Goal: Task Accomplishment & Management: Manage account settings

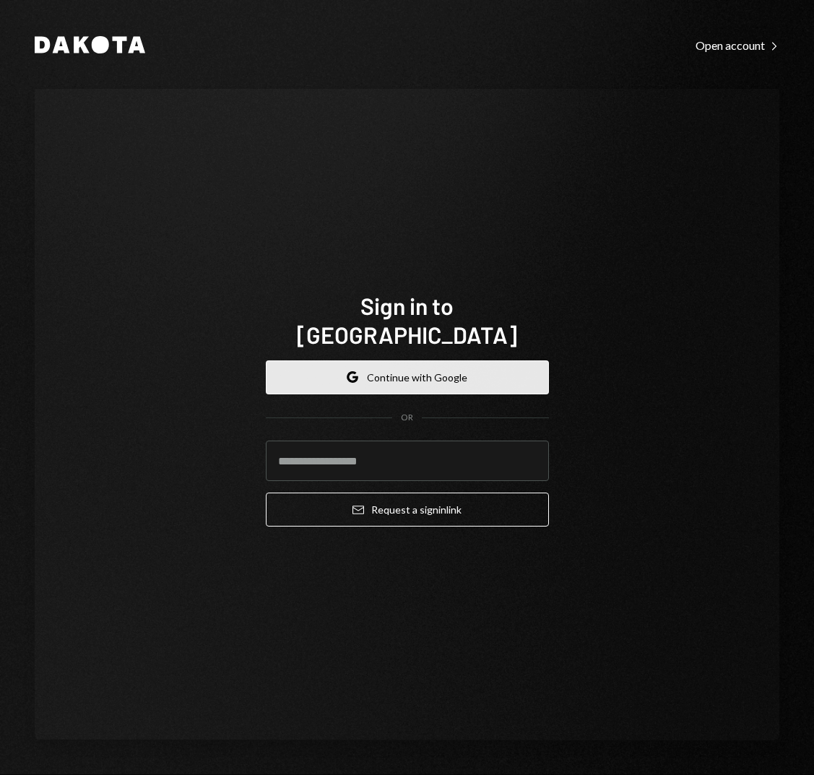
click at [337, 361] on button "Google Continue with Google" at bounding box center [407, 378] width 283 height 34
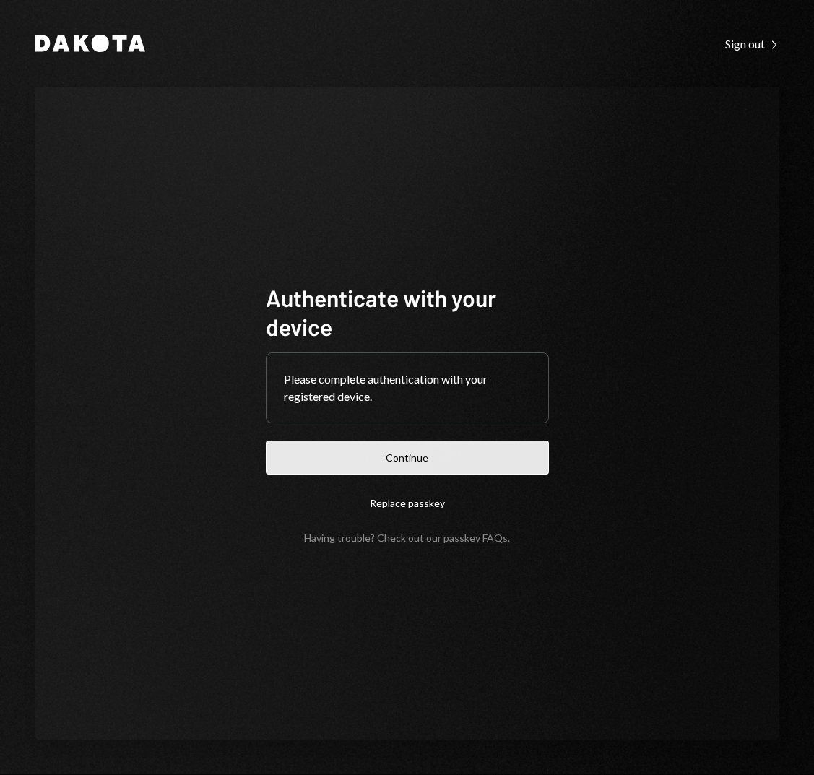
click at [360, 459] on button "Continue" at bounding box center [407, 458] width 283 height 34
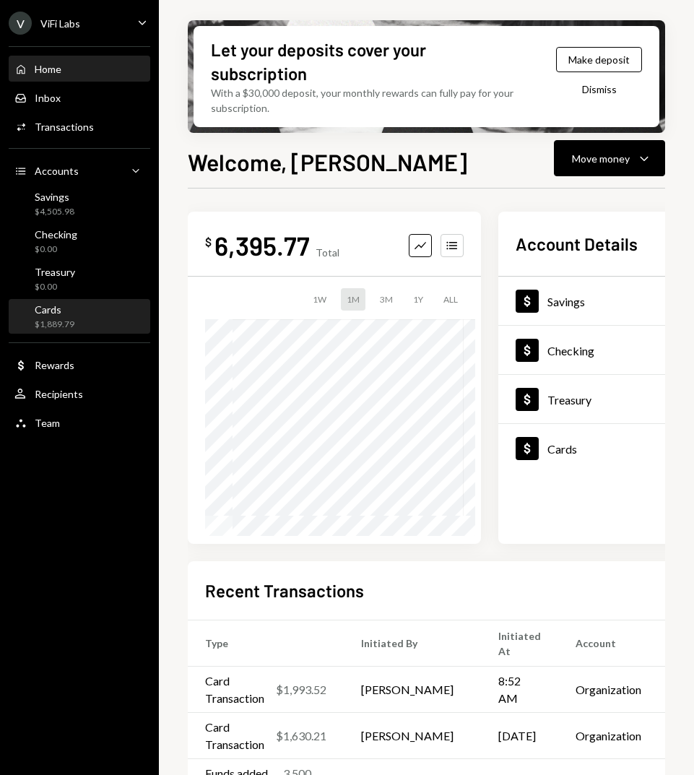
click at [53, 322] on div "$1,889.79" at bounding box center [55, 325] width 40 height 12
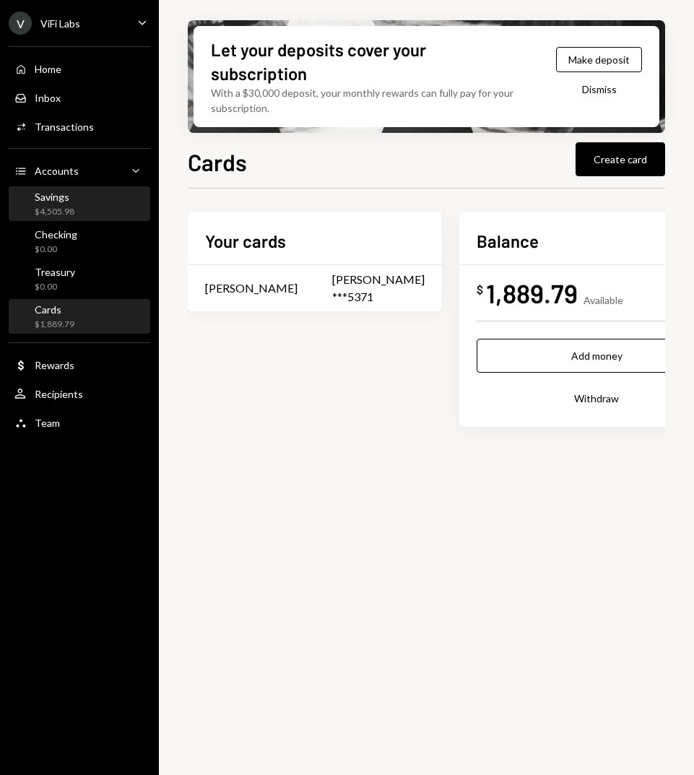
click at [52, 206] on div "$4,505.98" at bounding box center [55, 212] width 40 height 12
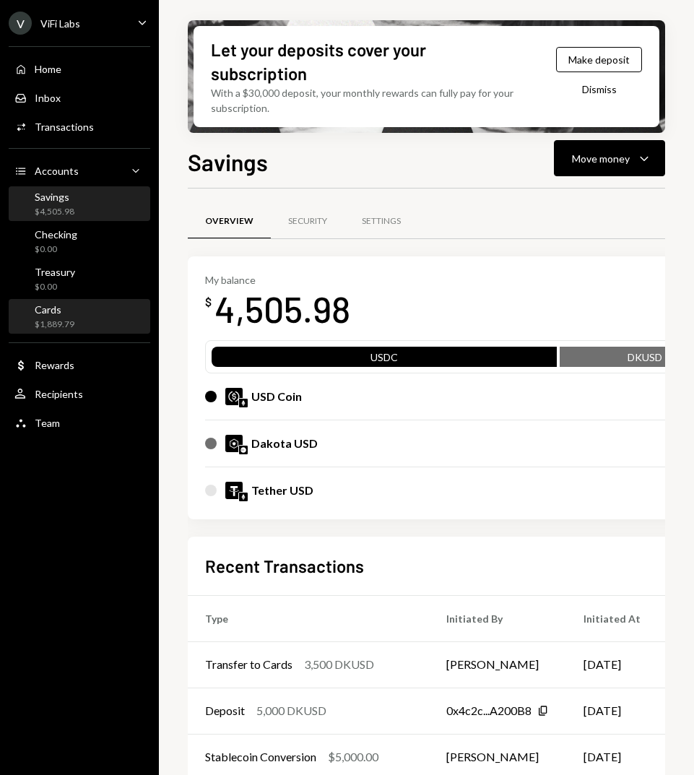
click at [46, 325] on div "$1,889.79" at bounding box center [55, 325] width 40 height 12
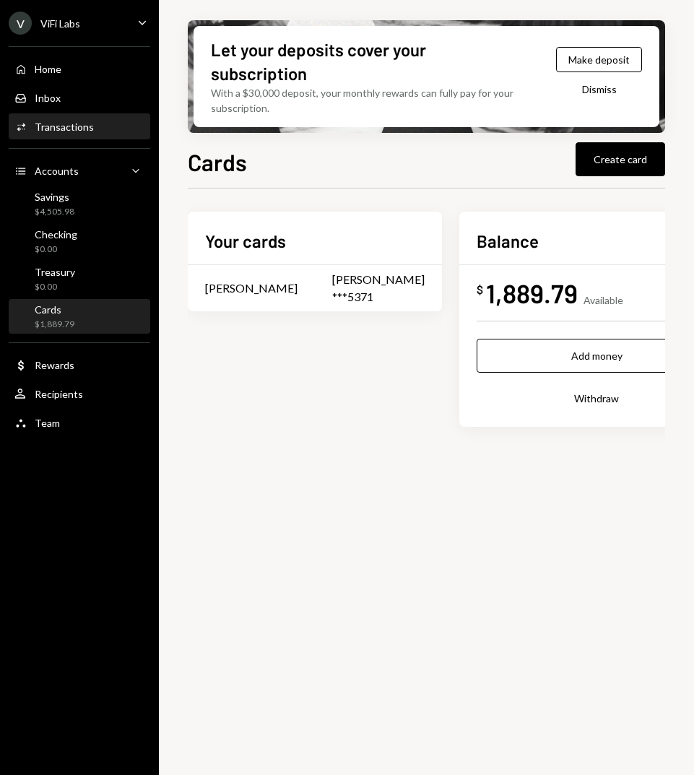
click at [38, 128] on div "Transactions" at bounding box center [64, 127] width 59 height 12
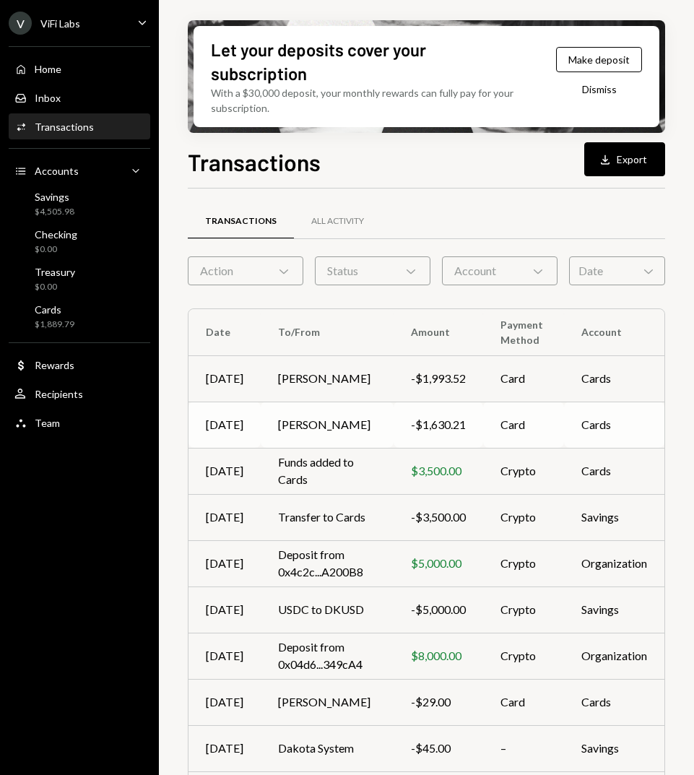
click at [336, 421] on td "Tony Olendo" at bounding box center [327, 425] width 133 height 46
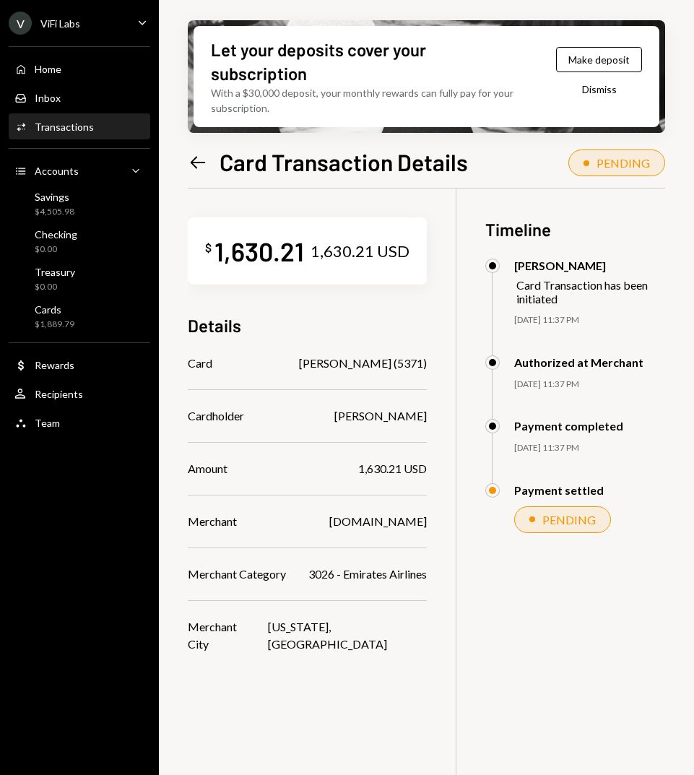
click at [201, 163] on icon "Left Arrow" at bounding box center [198, 162] width 20 height 20
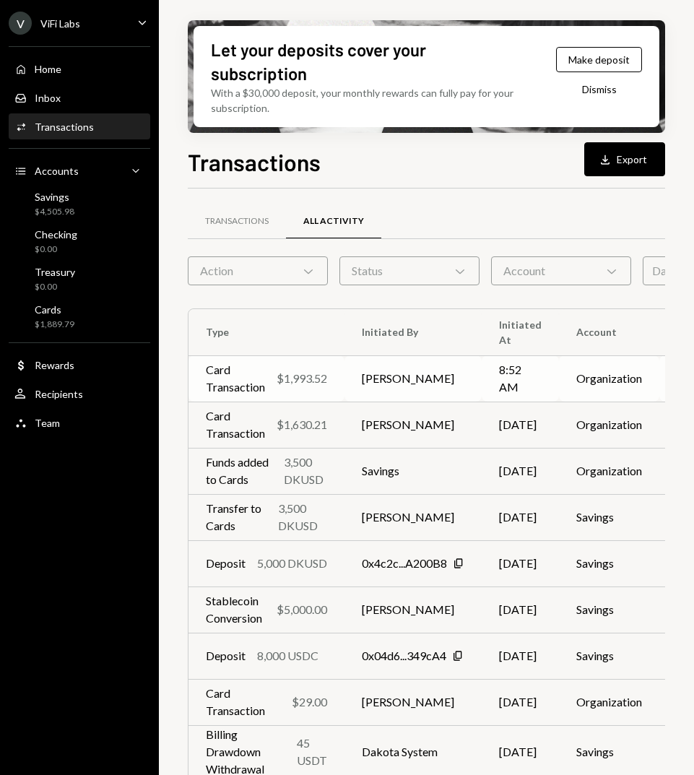
click at [301, 374] on div "$1,993.52" at bounding box center [302, 378] width 51 height 17
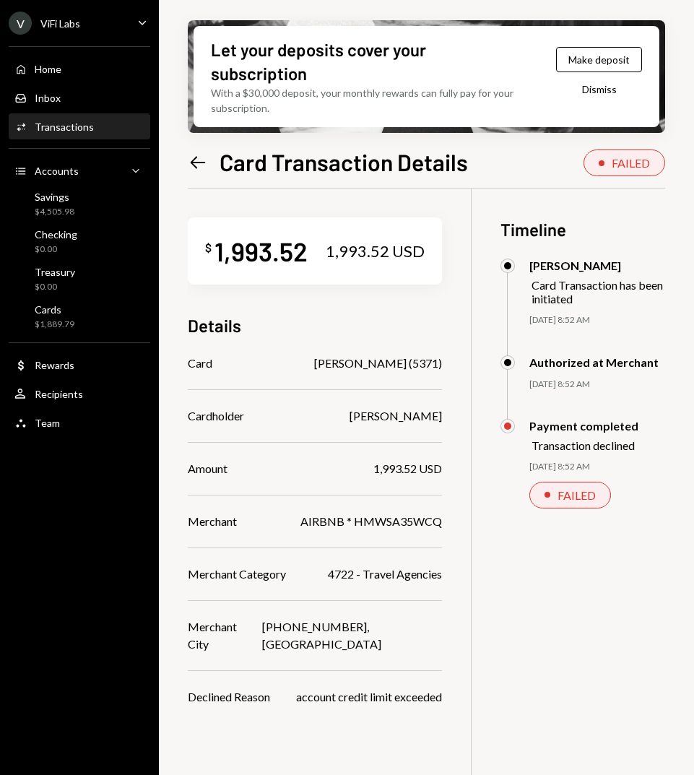
click at [196, 158] on icon "Left Arrow" at bounding box center [198, 162] width 20 height 20
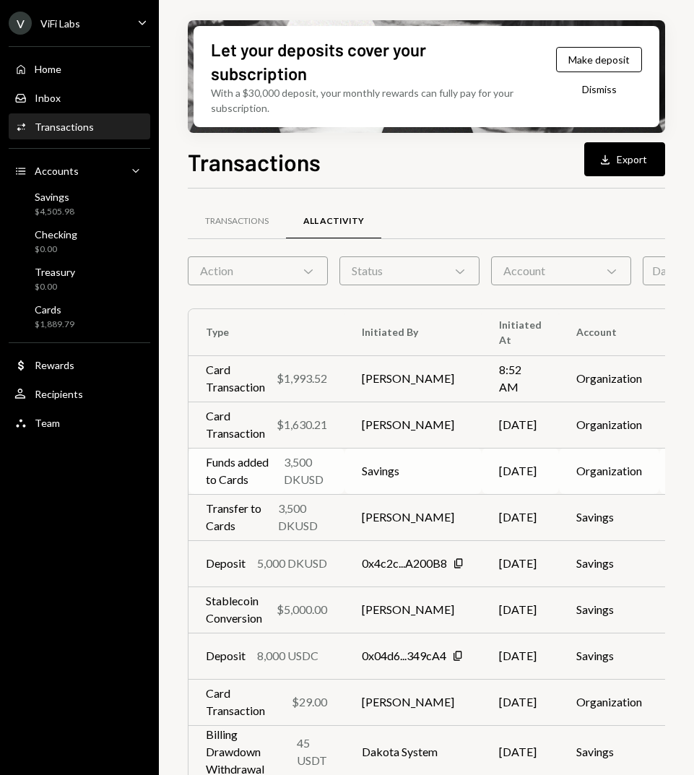
click at [338, 479] on td "Funds added to Cards 3,500 DKUSD" at bounding box center [267, 471] width 156 height 46
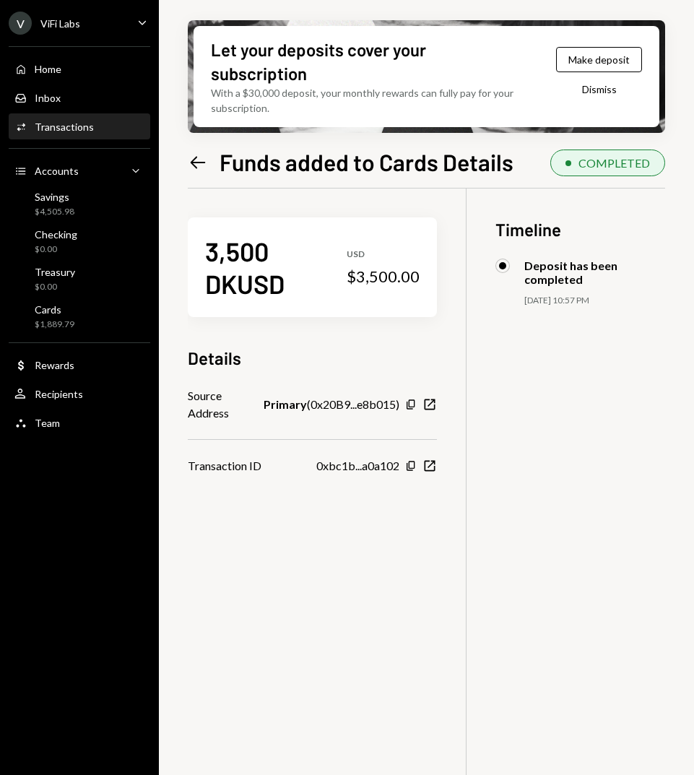
click at [195, 161] on icon "Left Arrow" at bounding box center [198, 162] width 20 height 20
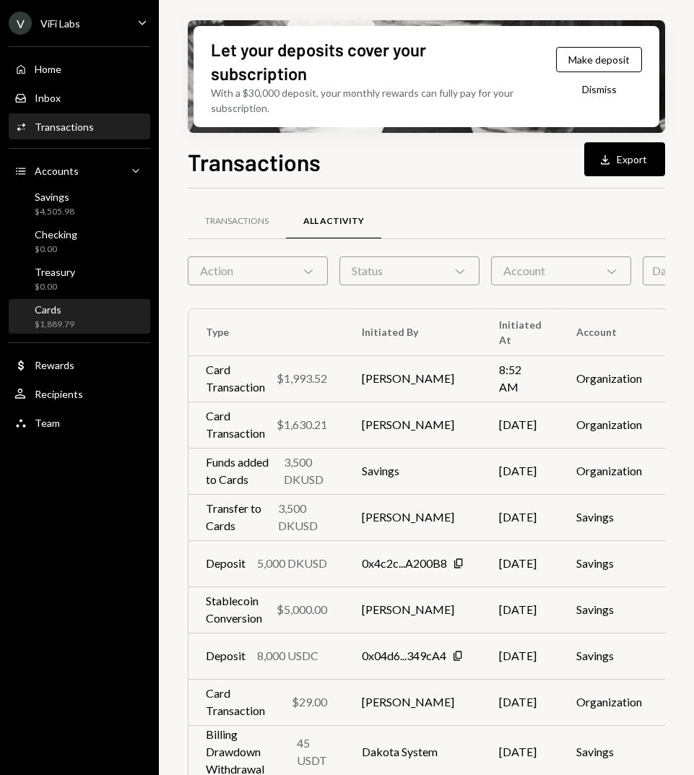
click at [85, 322] on div "Cards $1,889.79" at bounding box center [79, 316] width 130 height 27
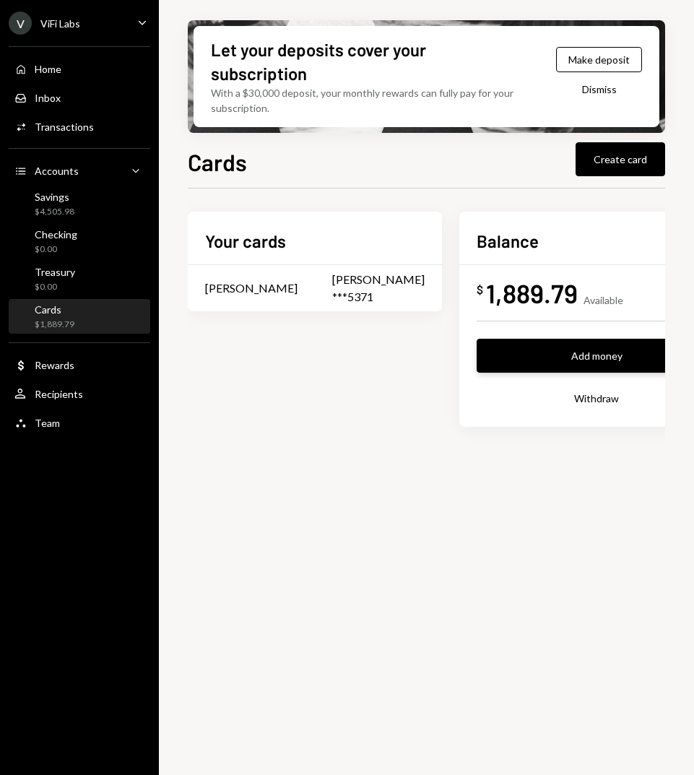
click at [477, 360] on button "Add money" at bounding box center [597, 356] width 240 height 34
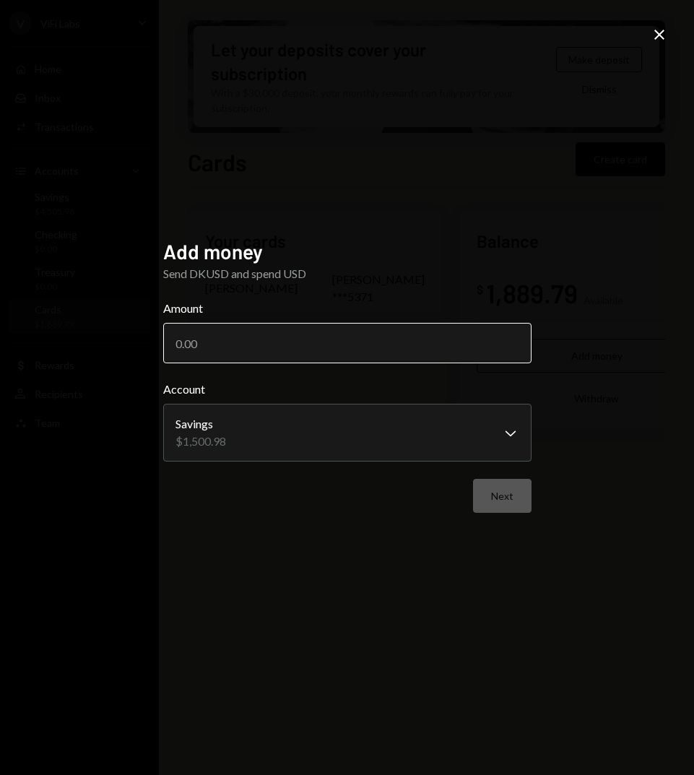
click at [251, 332] on input "Amount" at bounding box center [347, 343] width 368 height 40
type input "1500"
click at [509, 502] on button "Next" at bounding box center [502, 496] width 59 height 34
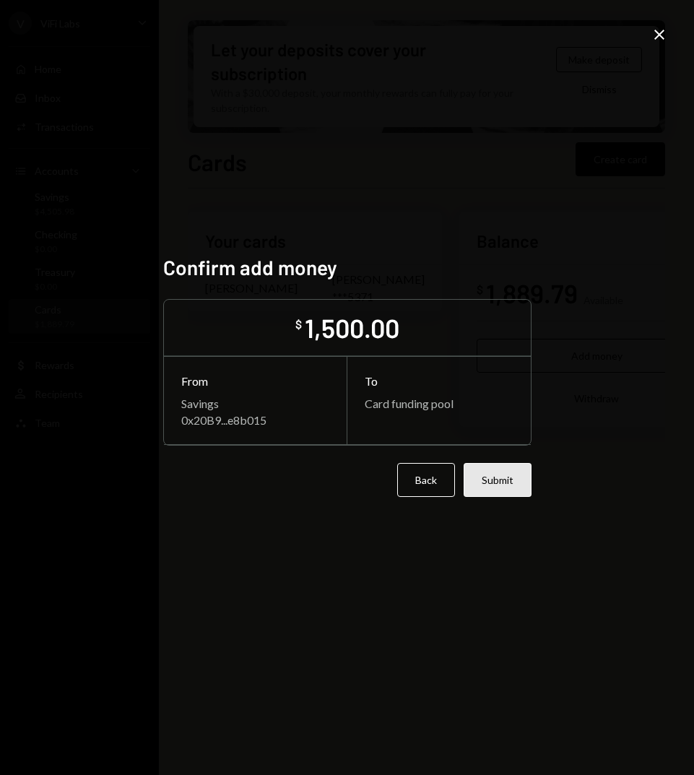
click at [502, 490] on button "Submit" at bounding box center [498, 480] width 68 height 34
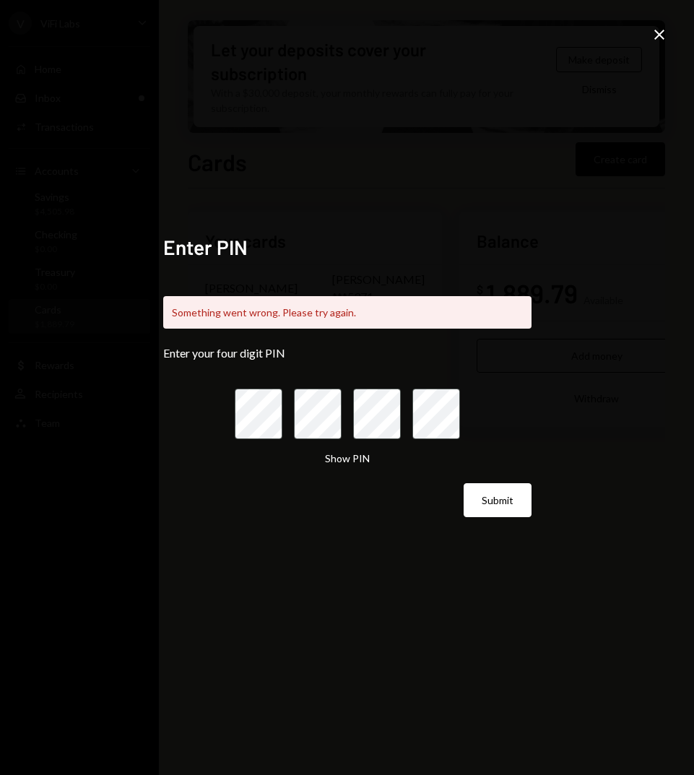
click at [502, 490] on button "Submit" at bounding box center [498, 500] width 68 height 34
click at [652, 30] on icon "Close" at bounding box center [659, 34] width 17 height 17
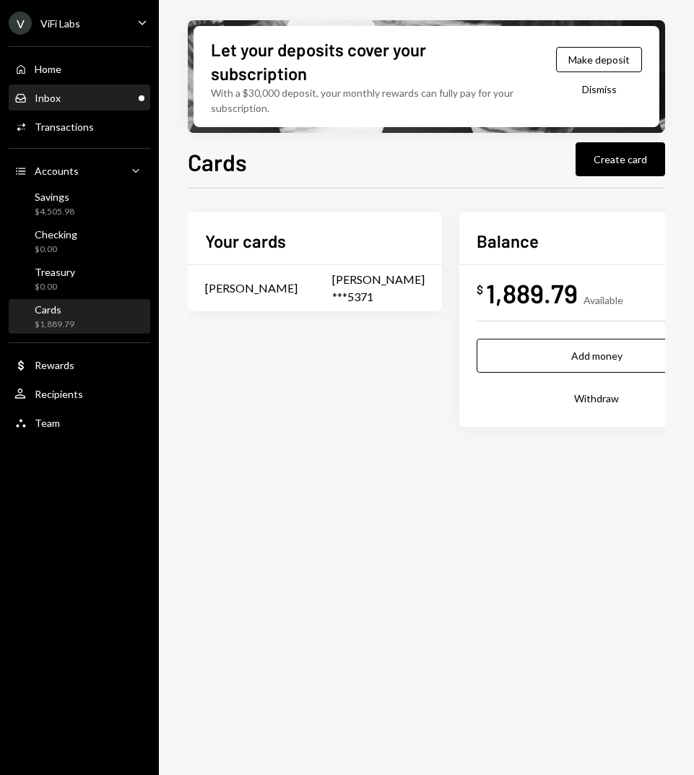
click at [66, 105] on div "Inbox Inbox" at bounding box center [79, 98] width 130 height 25
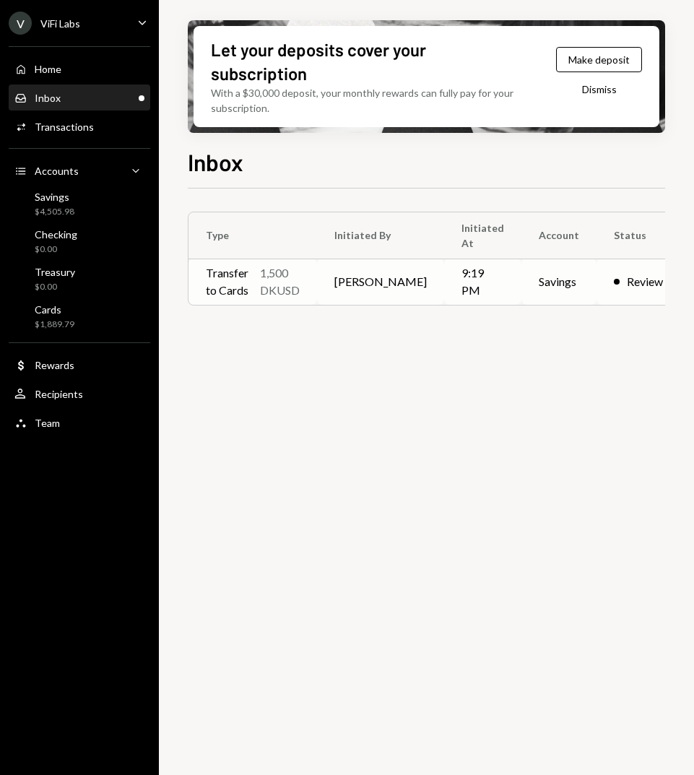
click at [300, 290] on div "1,500 DKUSD" at bounding box center [280, 281] width 40 height 35
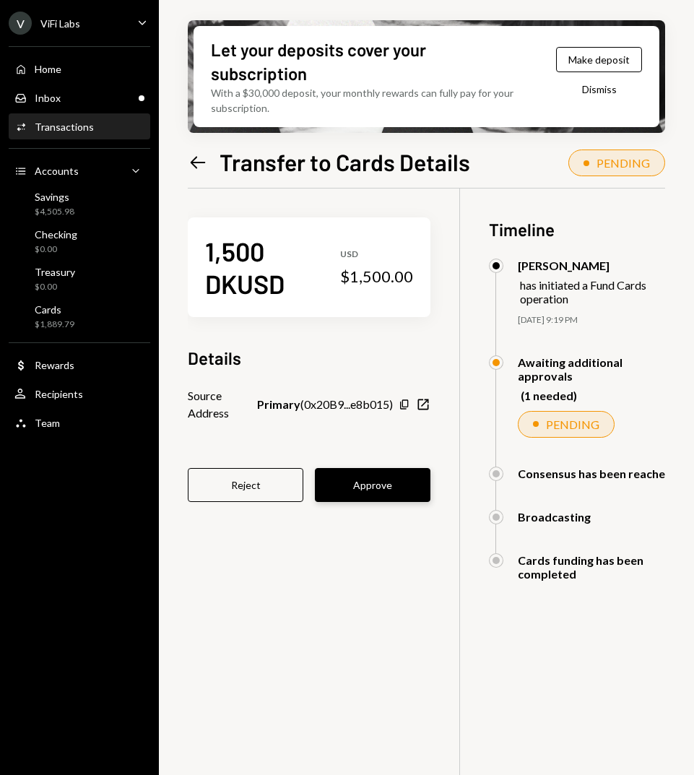
click at [378, 494] on button "Approve" at bounding box center [373, 485] width 116 height 34
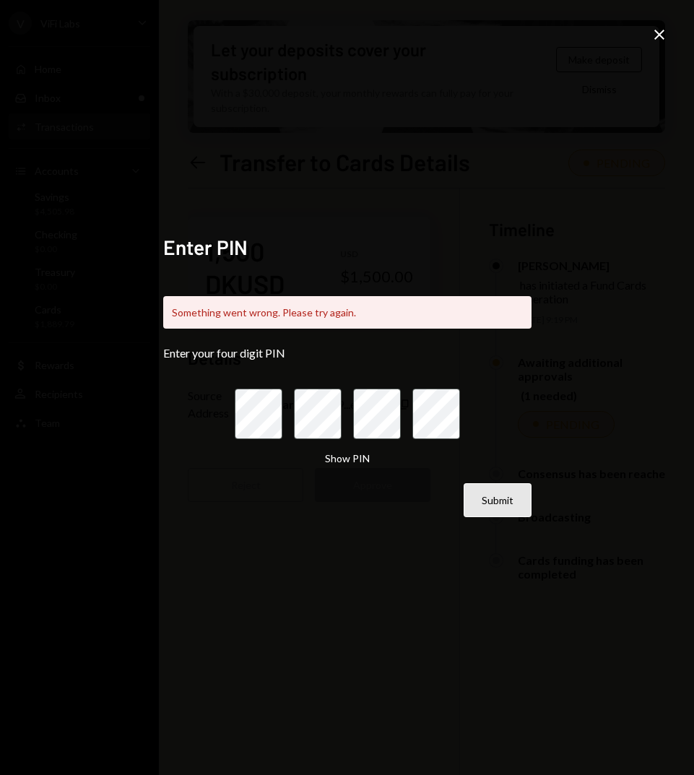
click at [483, 495] on button "Submit" at bounding box center [498, 500] width 68 height 34
click at [663, 35] on icon "Close" at bounding box center [659, 34] width 17 height 17
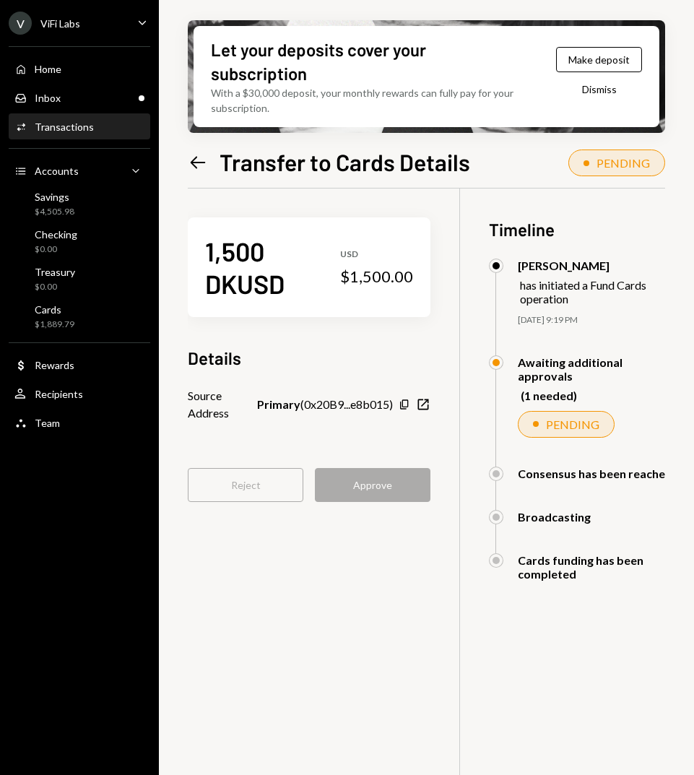
click at [335, 588] on div "1,500 DKUSD USD $1,500.00 Details Source Address Primary ( 0x20B9...e8b015 ) Co…" at bounding box center [439, 576] width 502 height 775
click at [366, 488] on button "Approve" at bounding box center [373, 485] width 116 height 34
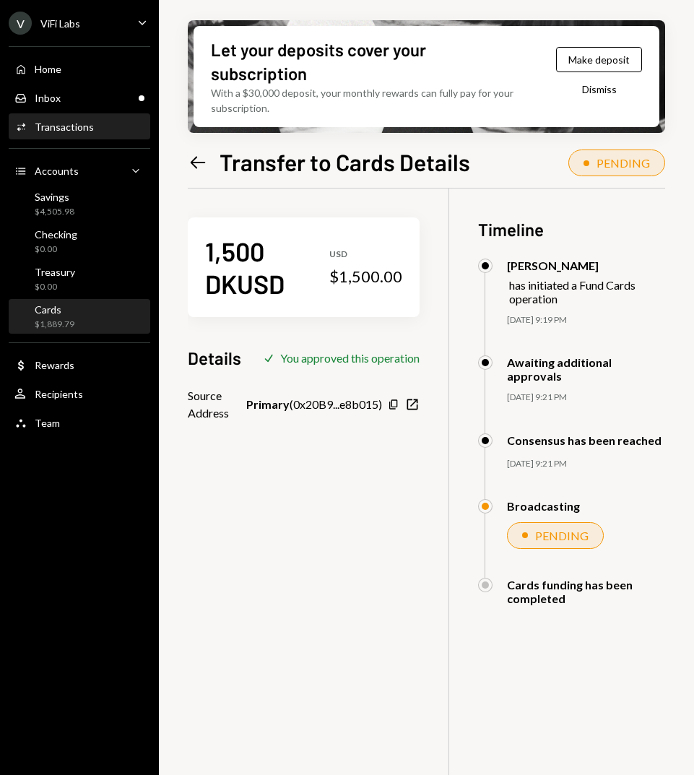
click at [64, 327] on div "$1,889.79" at bounding box center [55, 325] width 40 height 12
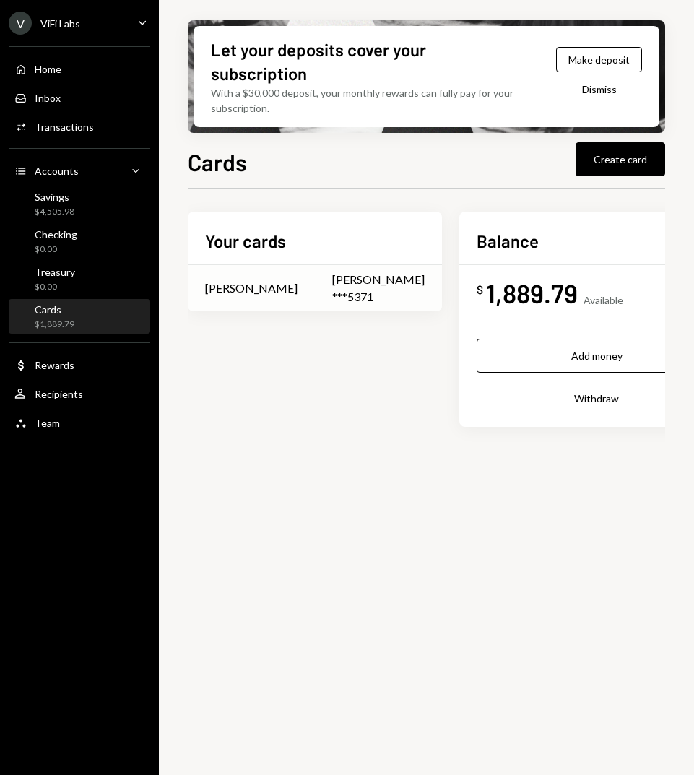
click at [315, 283] on td "[PERSON_NAME] ***5371" at bounding box center [378, 288] width 127 height 46
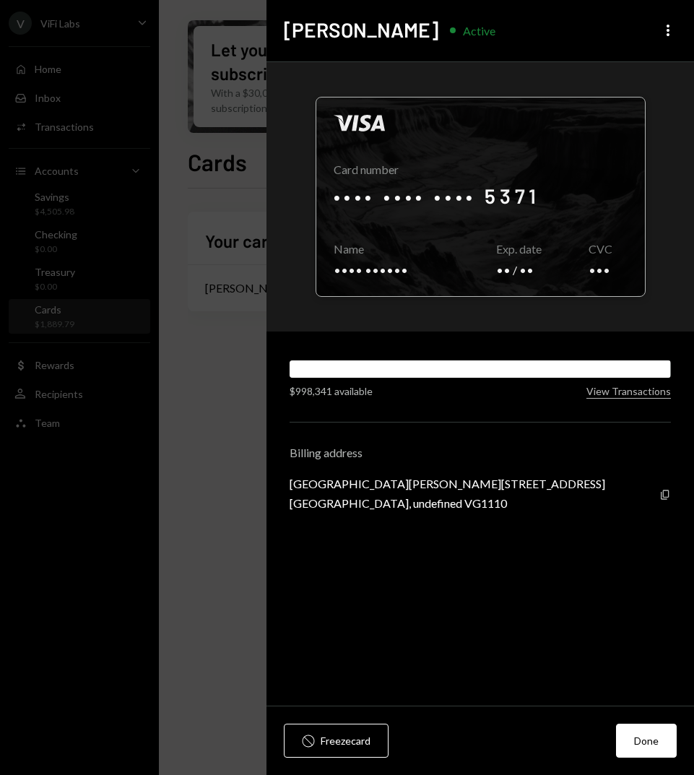
click at [493, 232] on div at bounding box center [480, 197] width 329 height 199
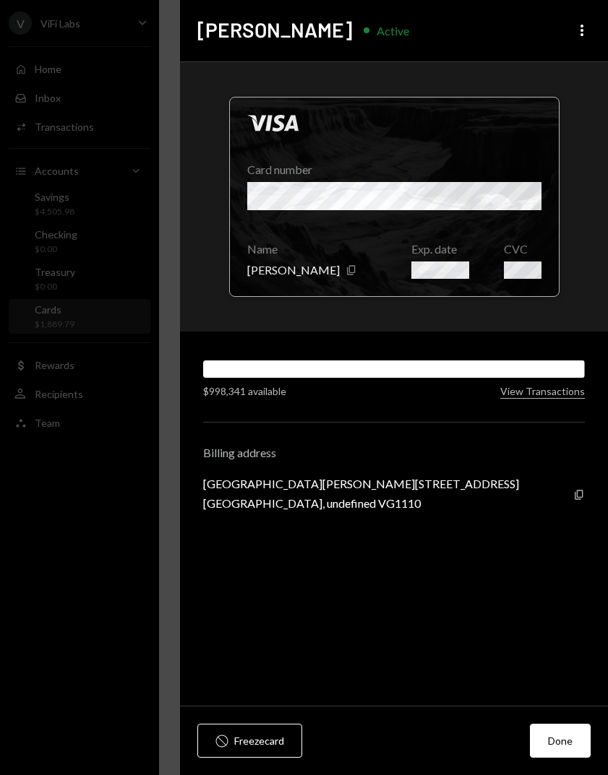
click at [270, 225] on div at bounding box center [394, 197] width 329 height 199
click at [271, 204] on div at bounding box center [394, 197] width 329 height 199
drag, startPoint x: 204, startPoint y: 487, endPoint x: 292, endPoint y: 486, distance: 87.4
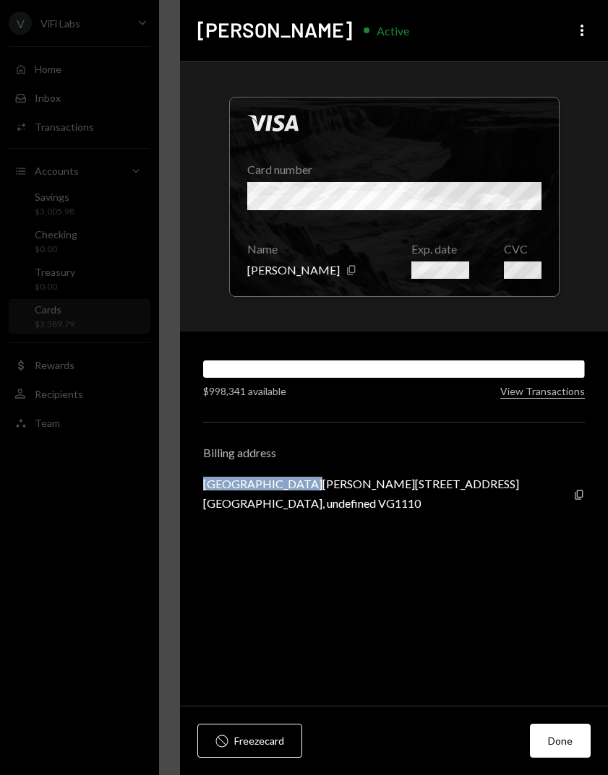
click at [292, 486] on div "Trinity Chambers, PO Box 4301, Road Town" at bounding box center [361, 484] width 316 height 14
copy div "Trinity Chambers,"
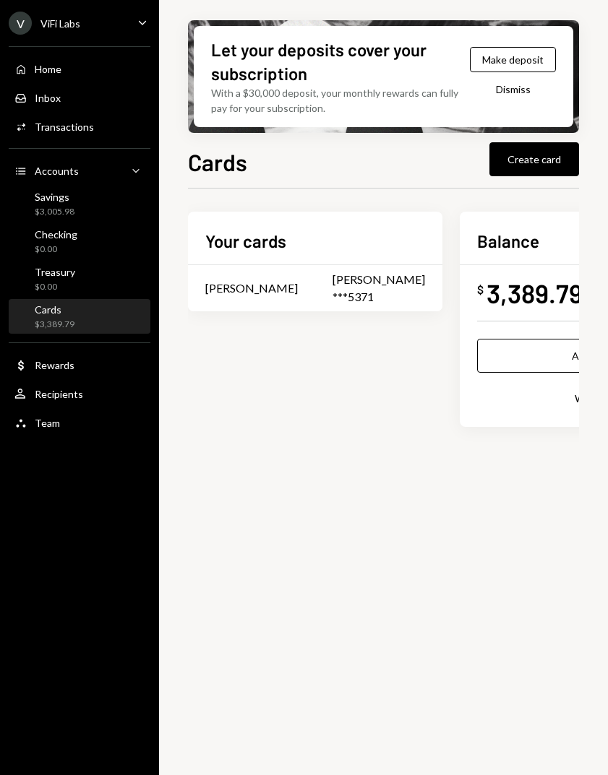
click at [64, 332] on div "Cards $3,389.79" at bounding box center [79, 317] width 130 height 33
click at [77, 121] on div "Transactions" at bounding box center [64, 127] width 59 height 12
